Goal: Task Accomplishment & Management: Use online tool/utility

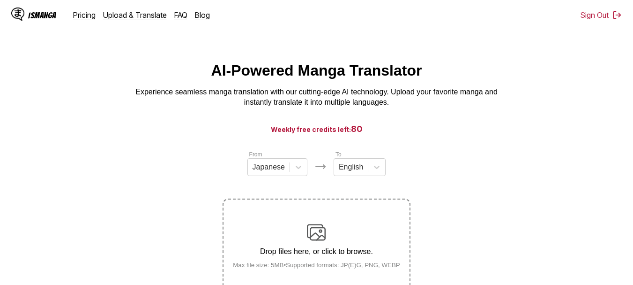
click at [339, 250] on p "Drop files here, or click to browse." at bounding box center [316, 251] width 182 height 8
click at [0, 0] on input "Drop files here, or click to browse. Max file size: 5MB • Supported formats: JP…" at bounding box center [0, 0] width 0 height 0
click at [375, 223] on label "Drop files here, or click to browse. Max file size: 5MB • Supported formats: JP…" at bounding box center [317, 245] width 186 height 92
click at [0, 0] on input "Drop files here, or click to browse. Max file size: 5MB • Supported formats: JP…" at bounding box center [0, 0] width 0 height 0
